Goal: Task Accomplishment & Management: Manage account settings

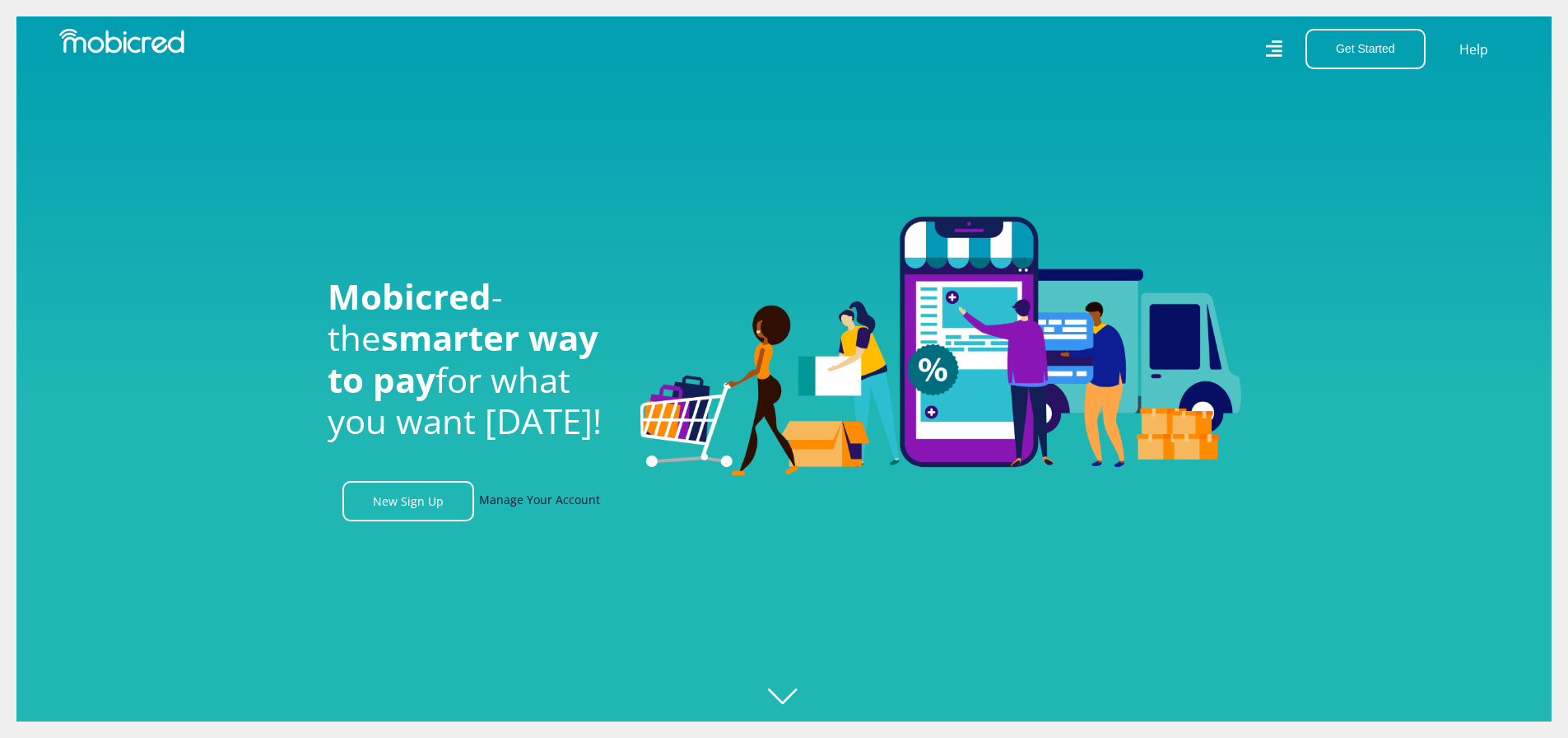
click at [562, 512] on link "Manage Your Account" at bounding box center [539, 501] width 121 height 40
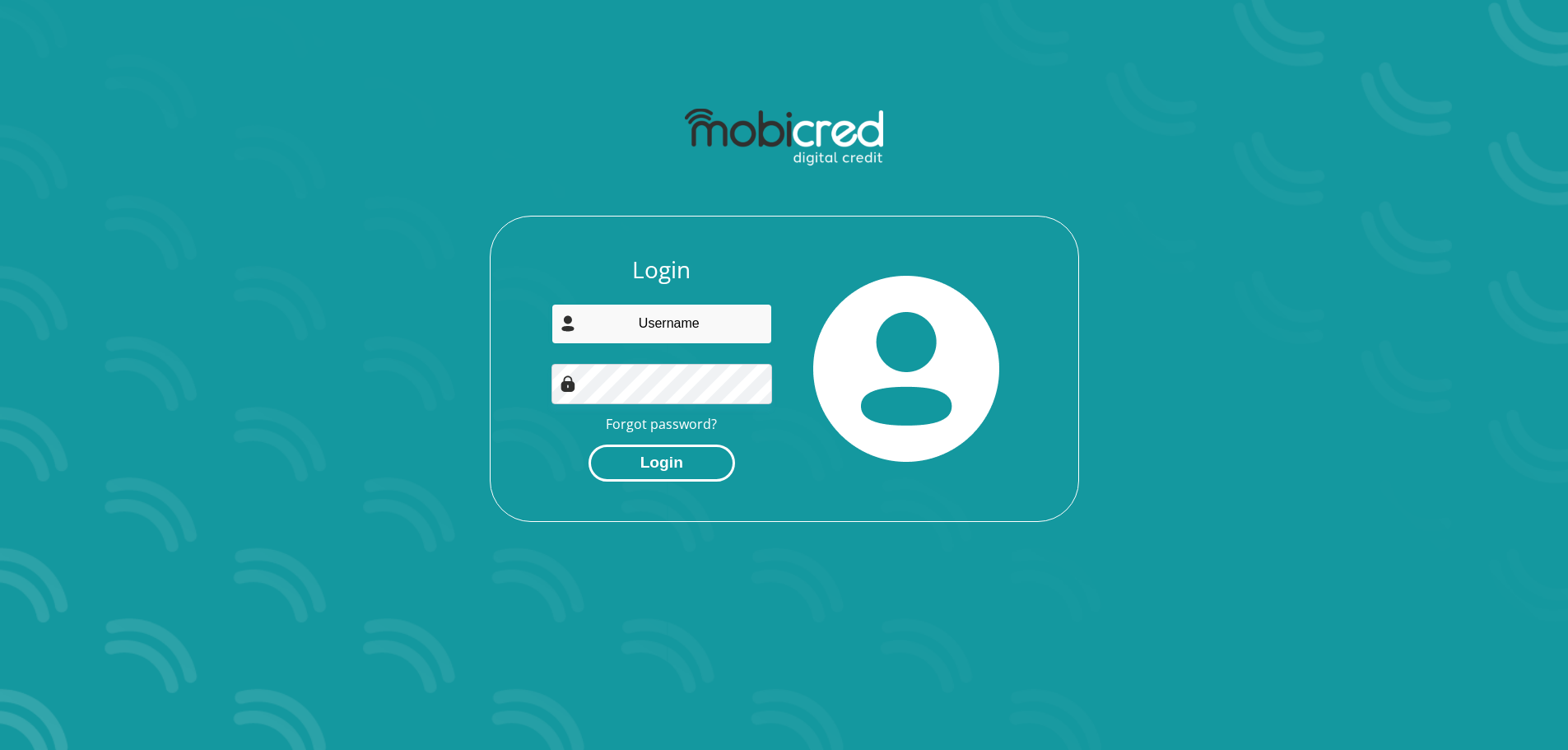
type input "chopj69@hotmail.com"
click at [646, 460] on button "Login" at bounding box center [661, 463] width 147 height 37
